Goal: Task Accomplishment & Management: Use online tool/utility

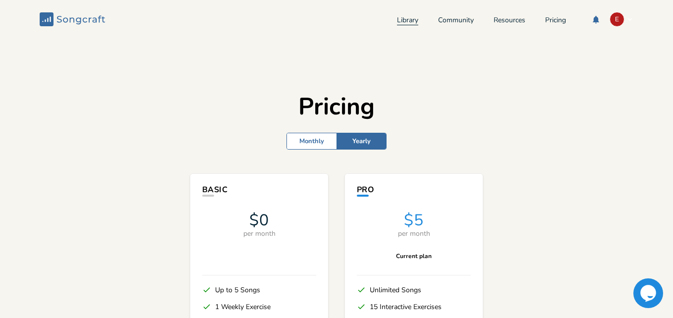
click at [401, 19] on link "Library" at bounding box center [407, 21] width 21 height 8
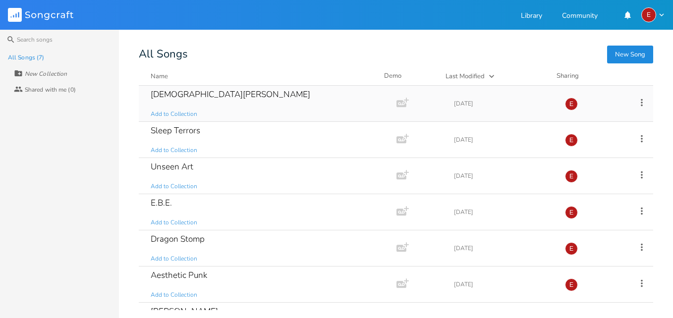
click at [189, 93] on div "[DEMOGRAPHIC_DATA][PERSON_NAME]" at bounding box center [231, 94] width 160 height 8
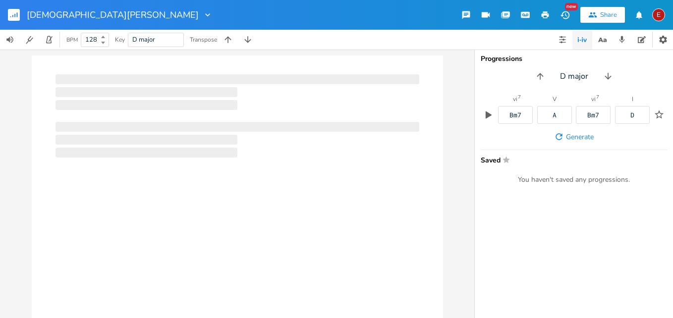
type input "128"
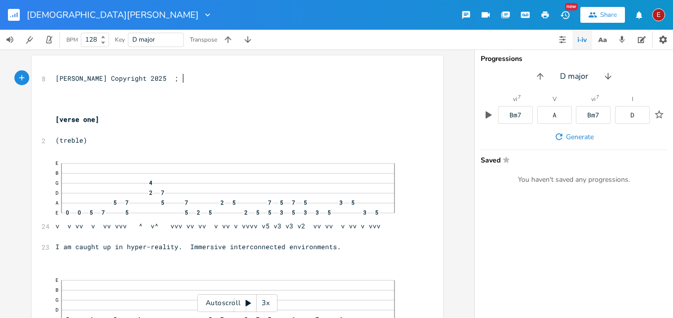
drag, startPoint x: 540, startPoint y: 7, endPoint x: 323, endPoint y: 231, distance: 311.3
click at [455, 108] on div "xxxxxxxxxx 8 [PERSON_NAME] Copyright 2025 ; ​ ​ ​ [verse one] ​ 2 (treble) 24 E…" at bounding box center [237, 184] width 474 height 269
click at [265, 302] on div "3x" at bounding box center [266, 303] width 18 height 18
click at [265, 302] on div "4x" at bounding box center [266, 303] width 18 height 18
click at [246, 301] on icon at bounding box center [248, 303] width 5 height 6
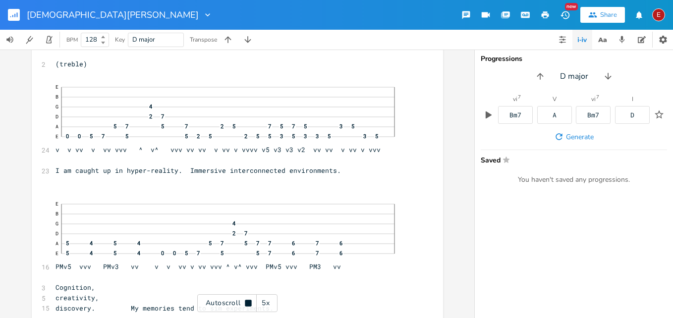
scroll to position [79, 0]
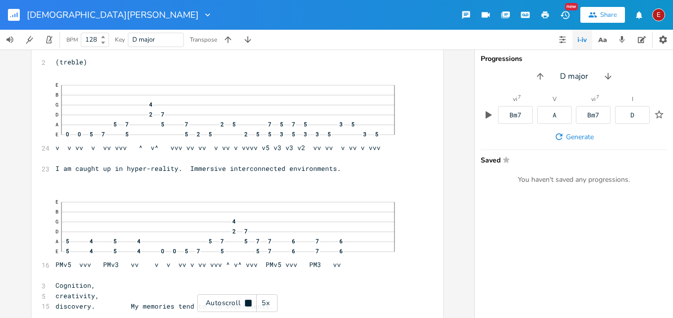
click at [246, 301] on icon at bounding box center [248, 303] width 6 height 6
click at [246, 301] on icon at bounding box center [248, 303] width 5 height 6
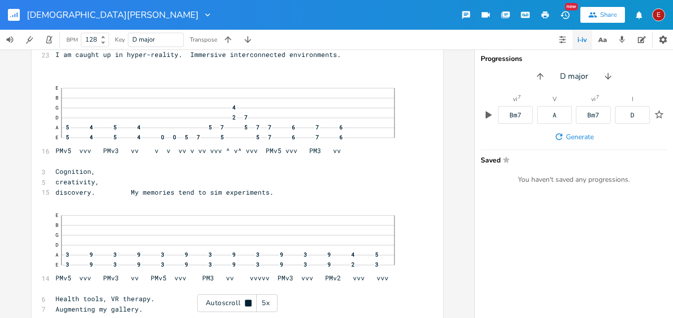
click at [246, 301] on icon at bounding box center [248, 303] width 6 height 6
click at [246, 301] on icon at bounding box center [248, 303] width 5 height 6
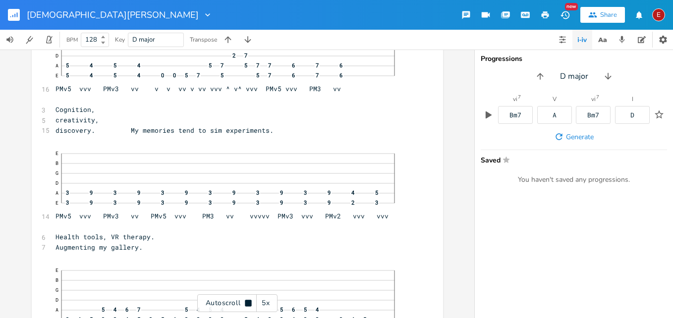
scroll to position [256, 0]
click at [246, 301] on icon at bounding box center [248, 303] width 6 height 6
click at [246, 301] on icon at bounding box center [248, 303] width 5 height 6
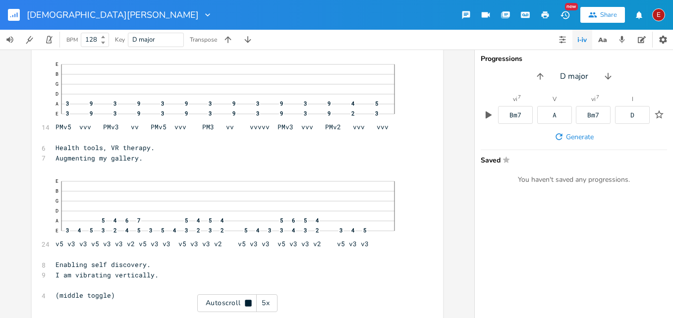
click at [246, 301] on icon at bounding box center [248, 303] width 6 height 6
click at [246, 301] on icon at bounding box center [248, 303] width 5 height 6
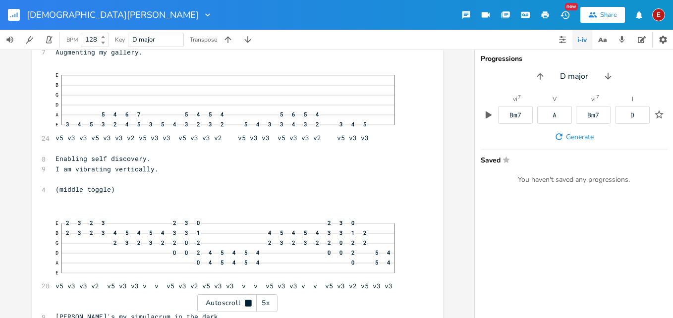
click at [246, 301] on icon at bounding box center [248, 303] width 6 height 6
click at [246, 301] on icon at bounding box center [248, 303] width 5 height 6
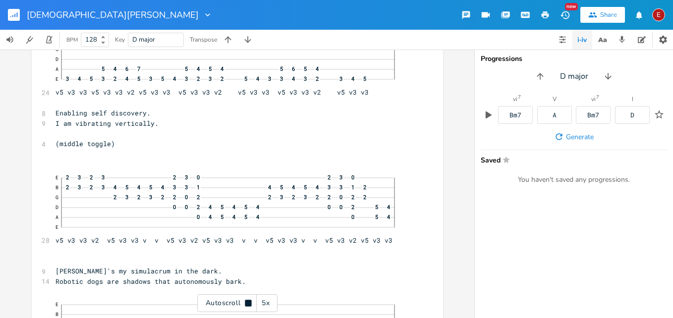
scroll to position [497, 0]
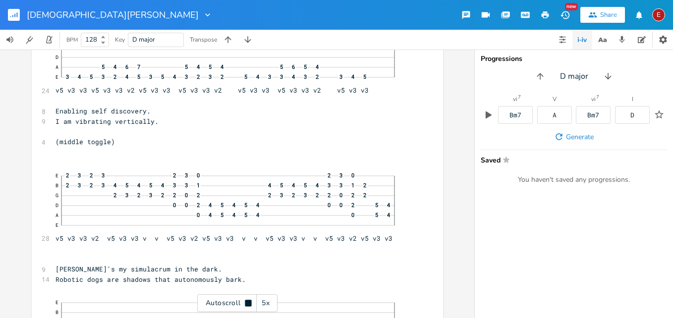
click at [246, 301] on icon at bounding box center [248, 303] width 6 height 6
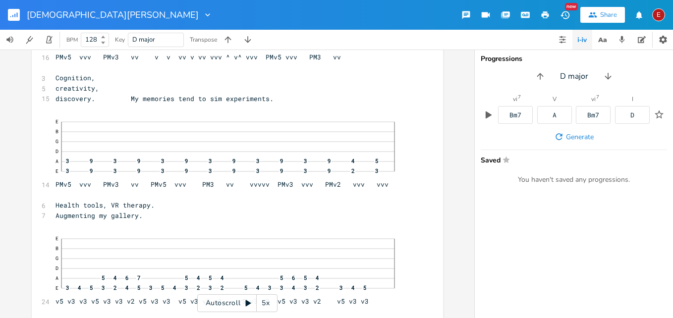
scroll to position [0, 0]
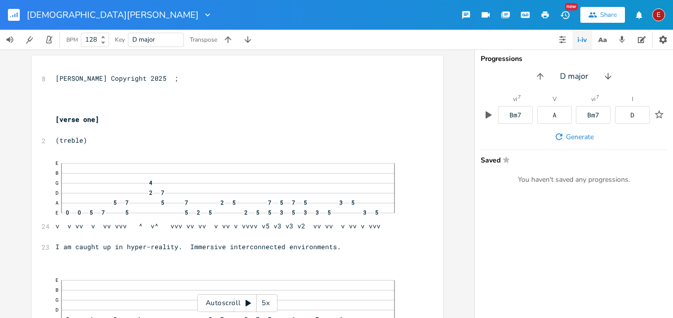
click at [246, 302] on icon at bounding box center [248, 303] width 5 height 6
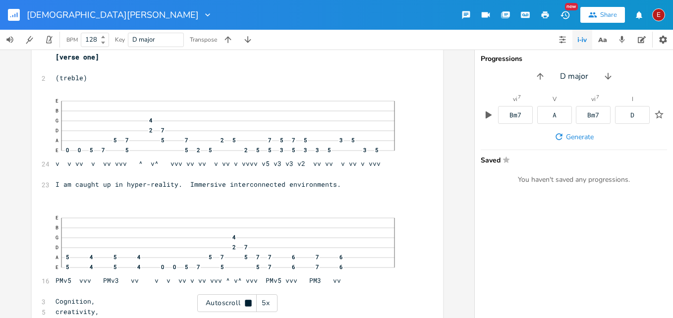
click at [246, 302] on icon at bounding box center [248, 303] width 6 height 6
click at [246, 302] on icon at bounding box center [248, 303] width 5 height 6
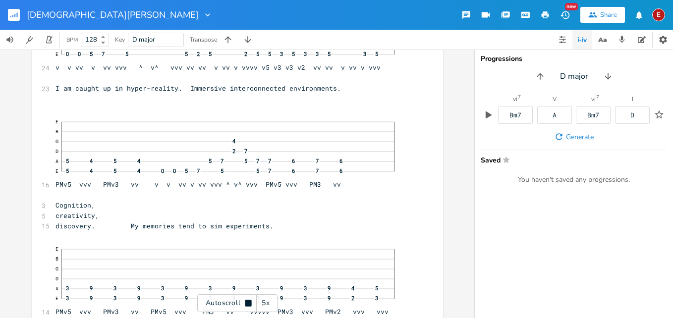
click at [246, 302] on icon at bounding box center [248, 303] width 6 height 6
click at [246, 302] on icon at bounding box center [248, 303] width 5 height 6
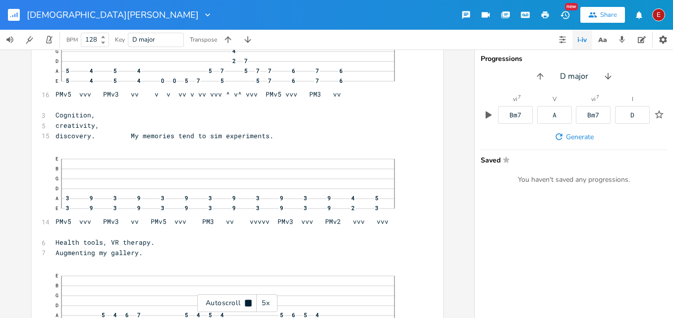
click at [246, 302] on icon at bounding box center [248, 303] width 6 height 6
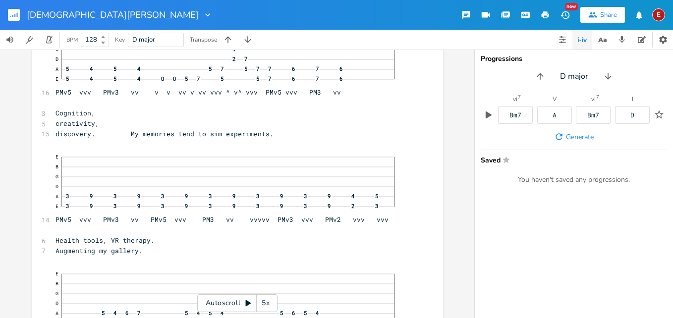
click at [246, 302] on icon at bounding box center [248, 303] width 5 height 6
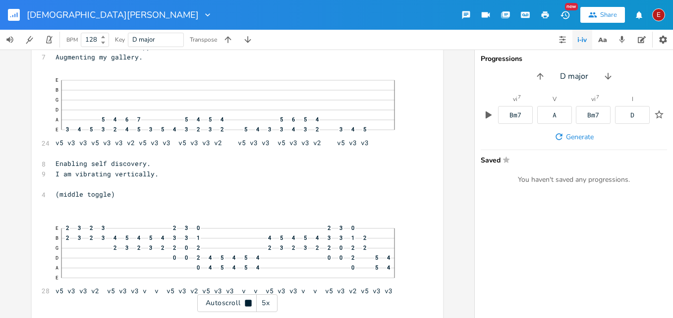
scroll to position [448, 0]
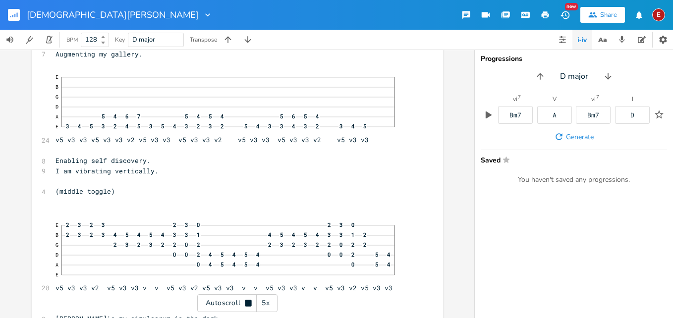
click at [246, 302] on icon at bounding box center [248, 303] width 6 height 6
click at [246, 302] on icon at bounding box center [248, 303] width 5 height 6
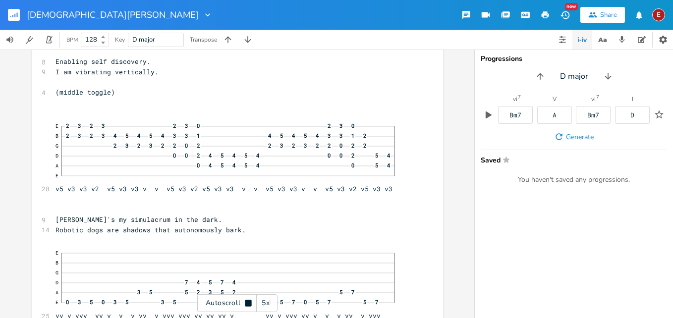
click at [246, 302] on icon at bounding box center [248, 303] width 6 height 6
click at [246, 302] on icon at bounding box center [248, 303] width 5 height 6
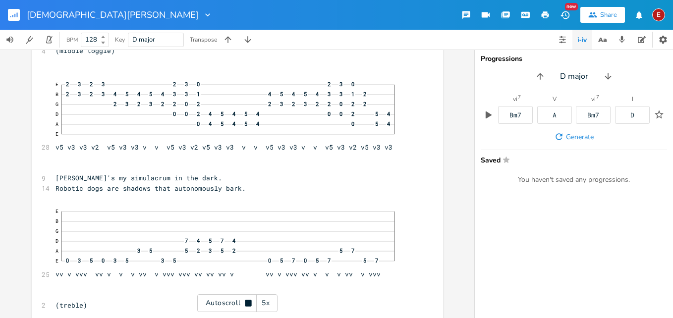
scroll to position [590, 0]
click at [246, 302] on icon at bounding box center [248, 303] width 6 height 6
click at [246, 302] on icon at bounding box center [248, 303] width 5 height 6
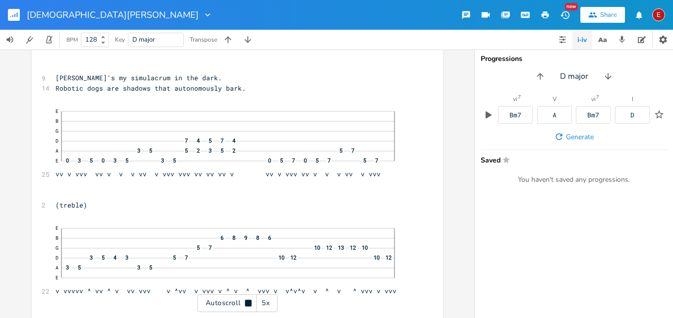
click at [246, 302] on icon at bounding box center [248, 303] width 6 height 6
click at [246, 302] on icon at bounding box center [248, 303] width 5 height 6
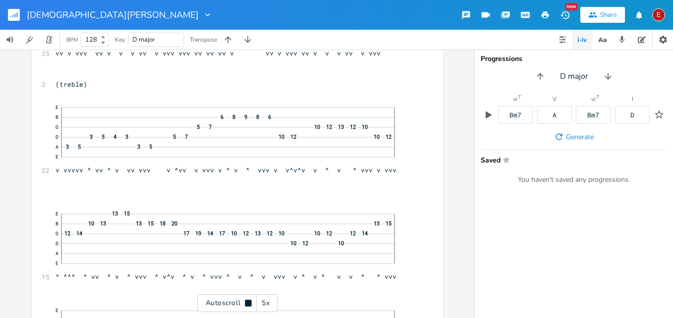
click at [246, 302] on icon at bounding box center [248, 303] width 6 height 6
click at [246, 302] on icon at bounding box center [248, 303] width 5 height 6
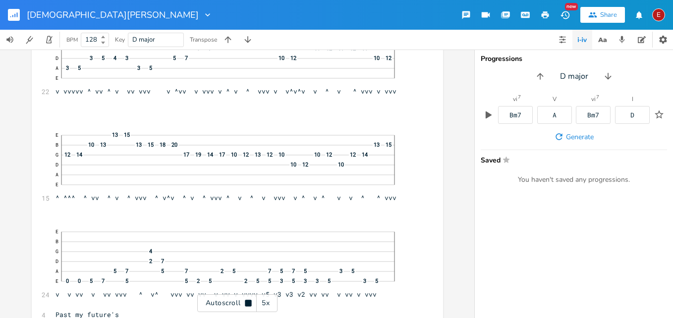
click at [246, 302] on icon at bounding box center [248, 303] width 6 height 6
click at [246, 302] on icon at bounding box center [248, 303] width 5 height 6
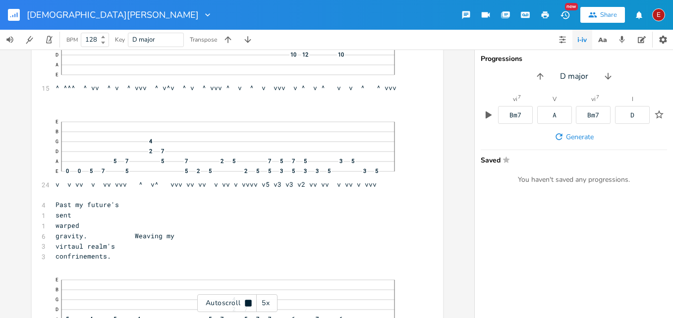
scroll to position [1001, 0]
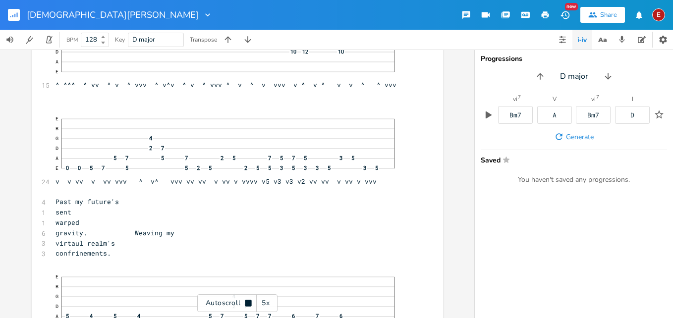
click at [246, 302] on icon at bounding box center [248, 303] width 6 height 6
click at [246, 302] on icon at bounding box center [248, 303] width 5 height 6
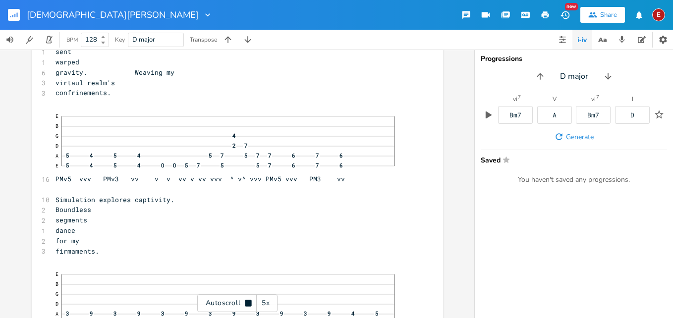
click at [246, 302] on icon at bounding box center [248, 303] width 6 height 6
click at [246, 302] on icon at bounding box center [248, 303] width 5 height 6
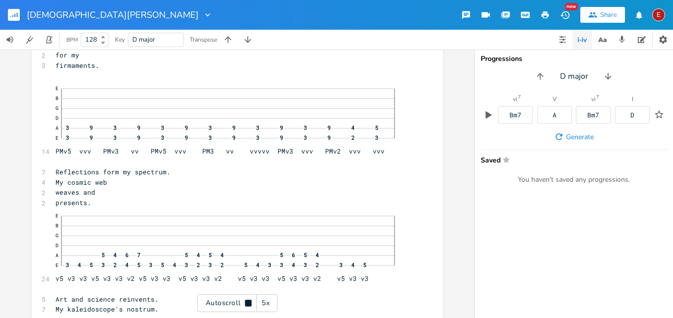
click at [246, 302] on icon at bounding box center [248, 303] width 6 height 6
click at [246, 302] on icon at bounding box center [248, 303] width 5 height 6
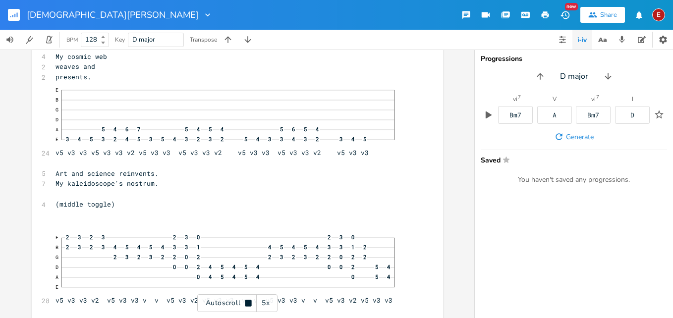
scroll to position [1476, 0]
click at [246, 302] on icon at bounding box center [248, 303] width 6 height 6
click at [246, 302] on icon at bounding box center [248, 303] width 5 height 6
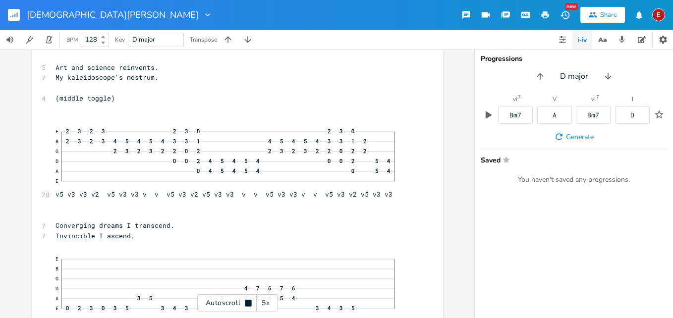
scroll to position [1583, 0]
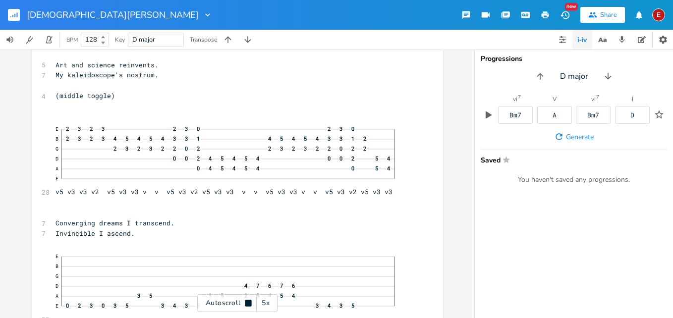
click at [246, 302] on icon at bounding box center [248, 303] width 6 height 6
click at [246, 302] on icon at bounding box center [248, 303] width 5 height 6
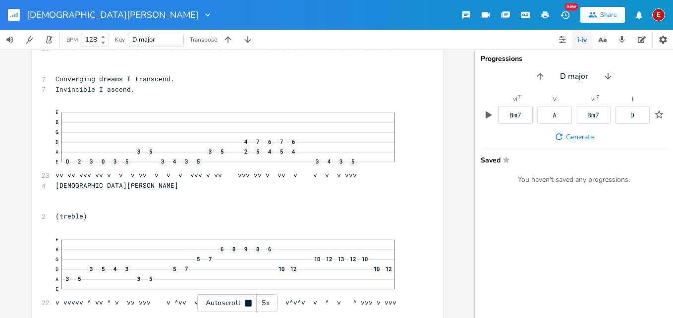
click at [246, 302] on icon at bounding box center [248, 303] width 6 height 6
click at [246, 302] on icon at bounding box center [248, 303] width 5 height 6
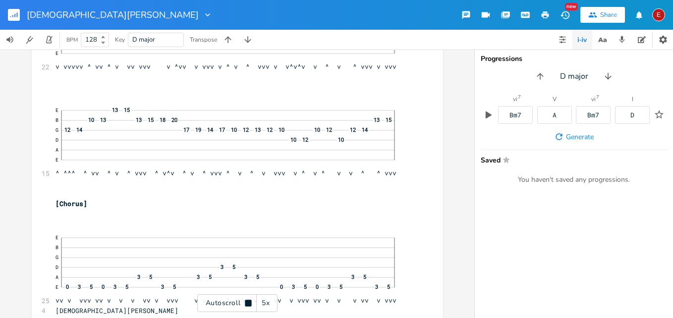
click at [246, 303] on icon at bounding box center [248, 303] width 6 height 6
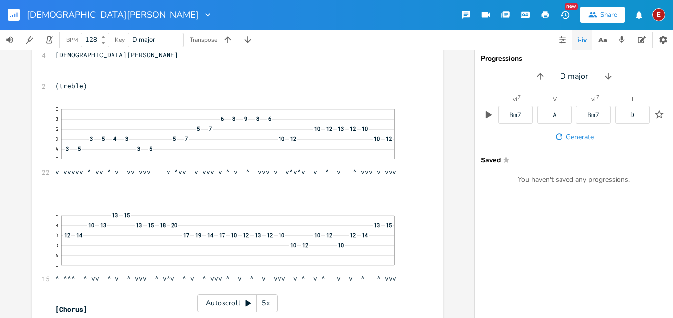
scroll to position [1881, 0]
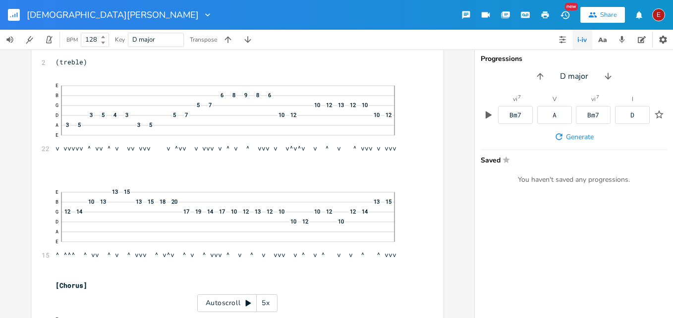
click at [248, 302] on icon at bounding box center [248, 303] width 5 height 6
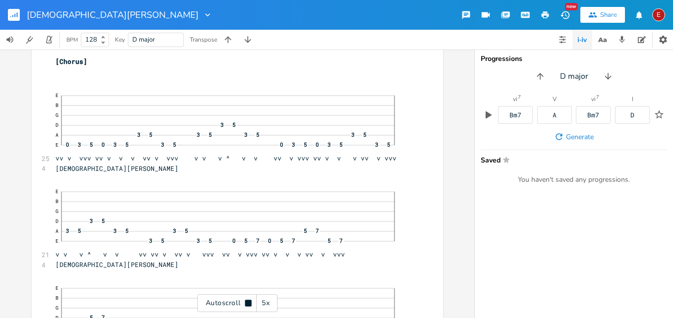
scroll to position [2107, 0]
click at [248, 302] on icon at bounding box center [248, 303] width 6 height 6
click at [248, 302] on icon at bounding box center [248, 303] width 5 height 6
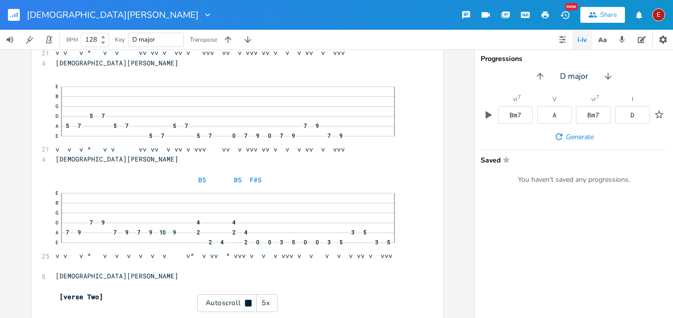
click at [248, 302] on icon at bounding box center [248, 303] width 6 height 6
click at [659, 20] on div "E" at bounding box center [658, 14] width 13 height 13
click at [618, 82] on span "Sign Out" at bounding box center [607, 85] width 23 height 6
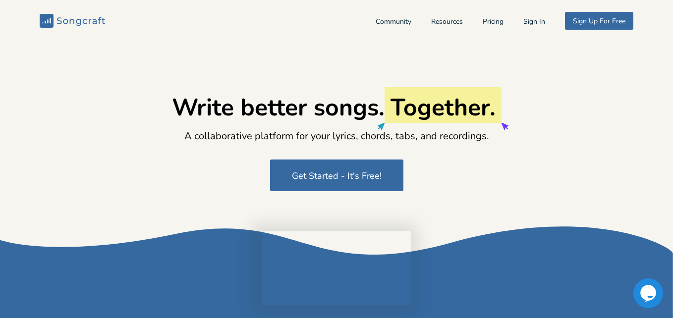
type input "[EMAIL_ADDRESS][DOMAIN_NAME]"
